Goal: Task Accomplishment & Management: Use online tool/utility

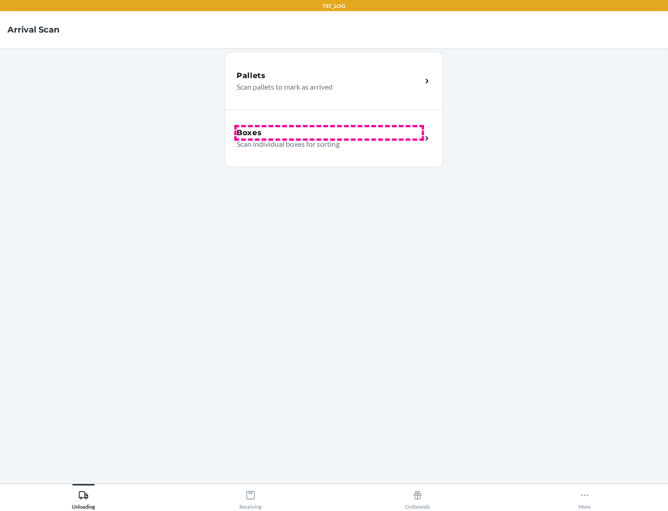
click at [329, 133] on div "Boxes" at bounding box center [329, 132] width 185 height 11
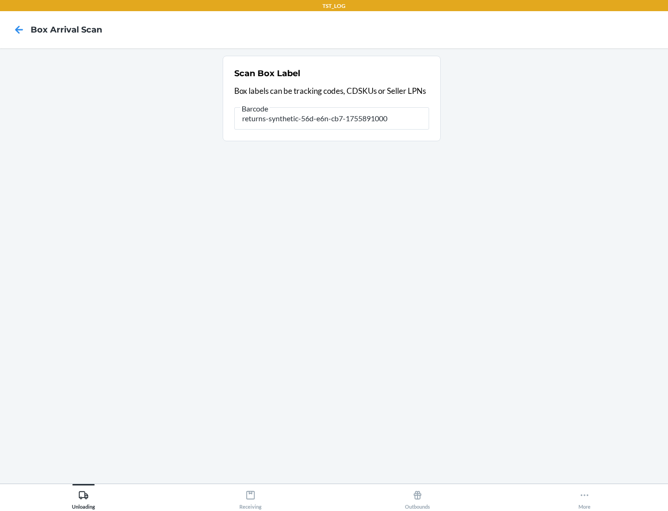
type input "returns-synthetic-56d-e6n-cb7-1755891000"
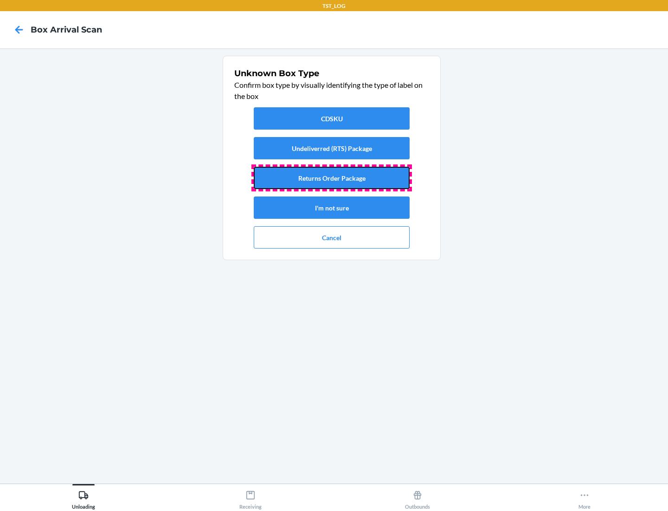
click at [332, 178] on button "Returns Order Package" at bounding box center [332, 178] width 156 height 22
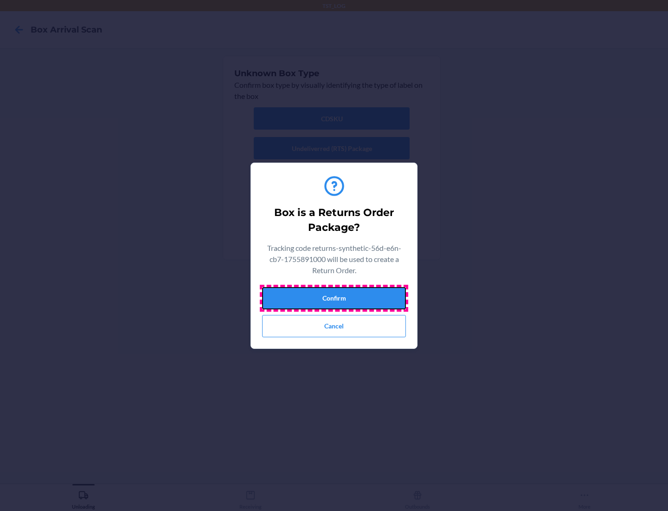
click at [334, 297] on button "Confirm" at bounding box center [334, 298] width 144 height 22
